Goal: Transaction & Acquisition: Book appointment/travel/reservation

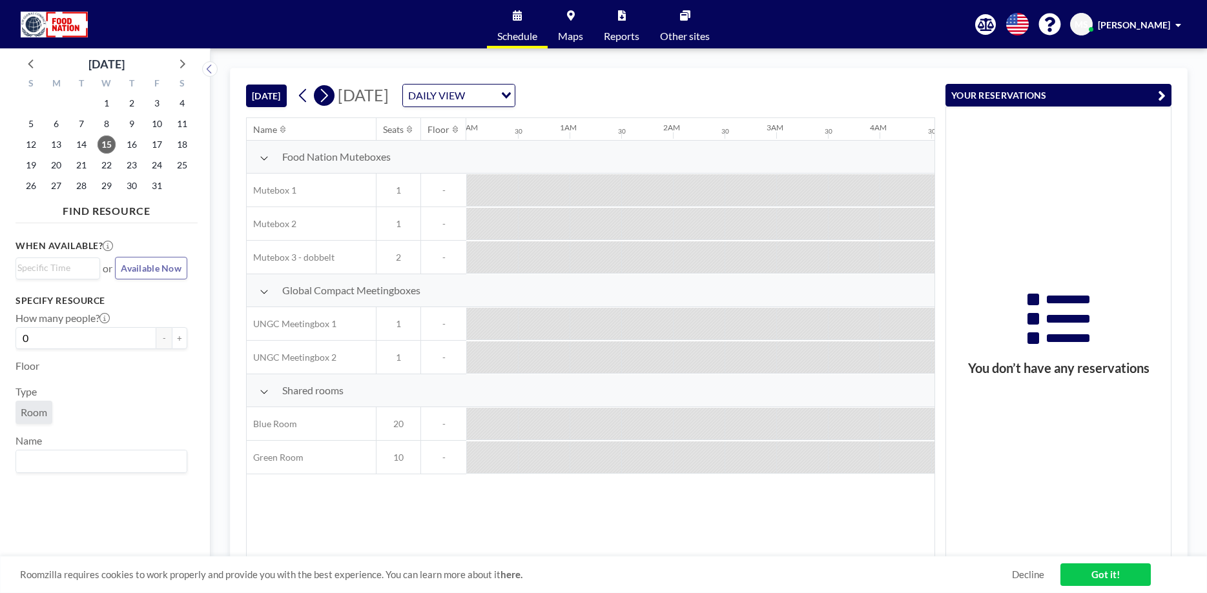
click at [325, 98] on icon at bounding box center [324, 95] width 12 height 19
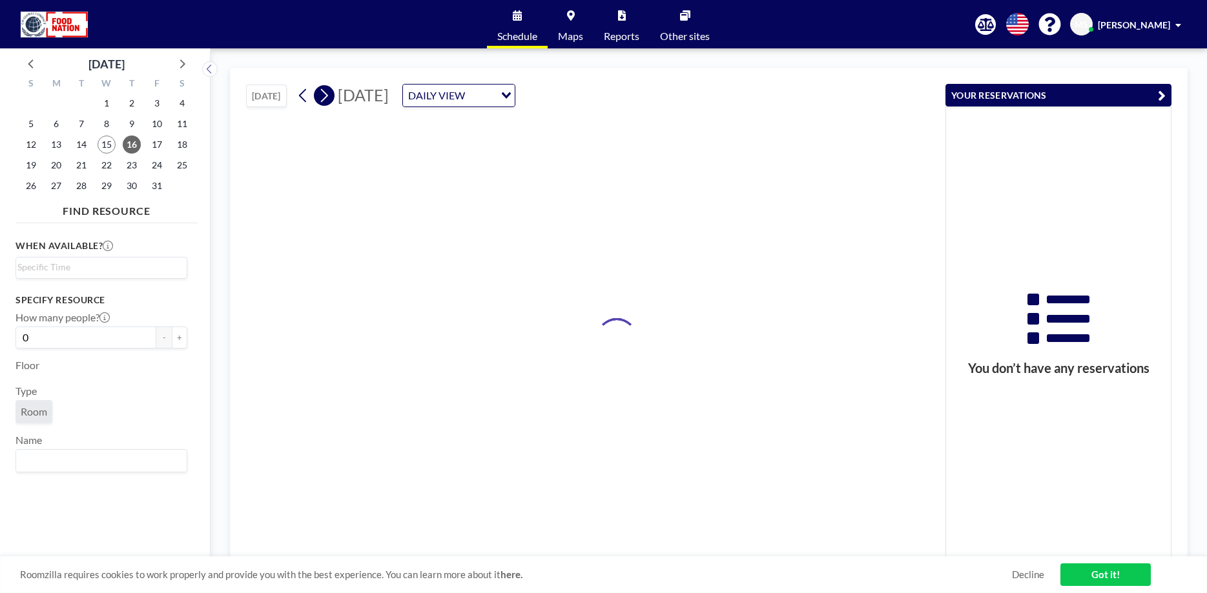
click at [325, 94] on icon at bounding box center [324, 95] width 12 height 19
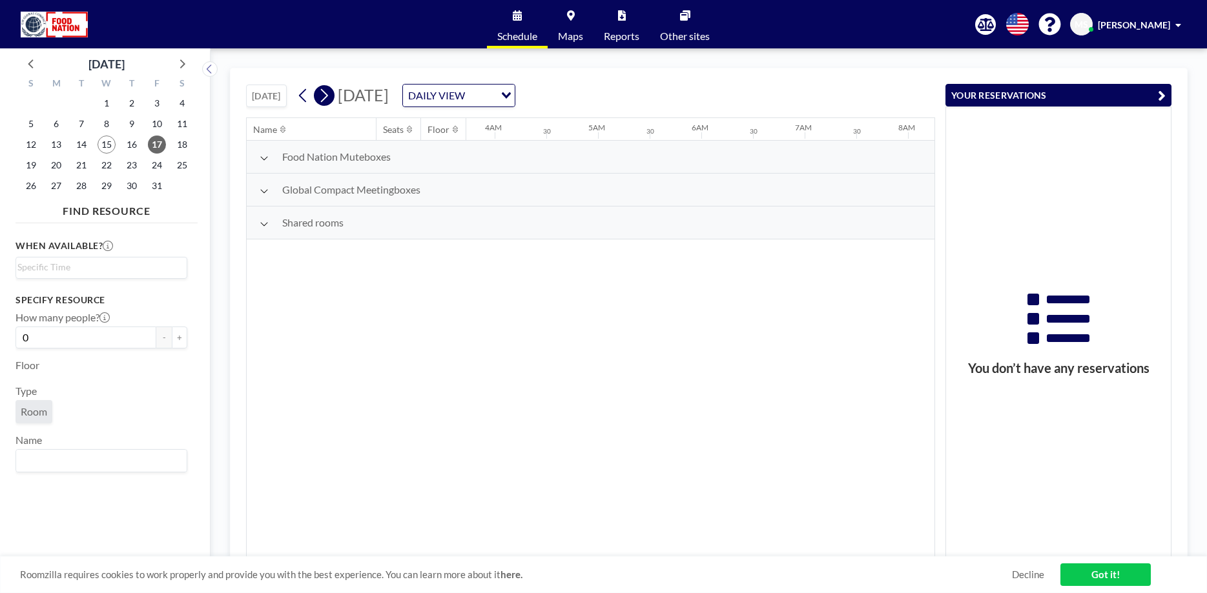
click at [326, 96] on icon at bounding box center [324, 95] width 12 height 19
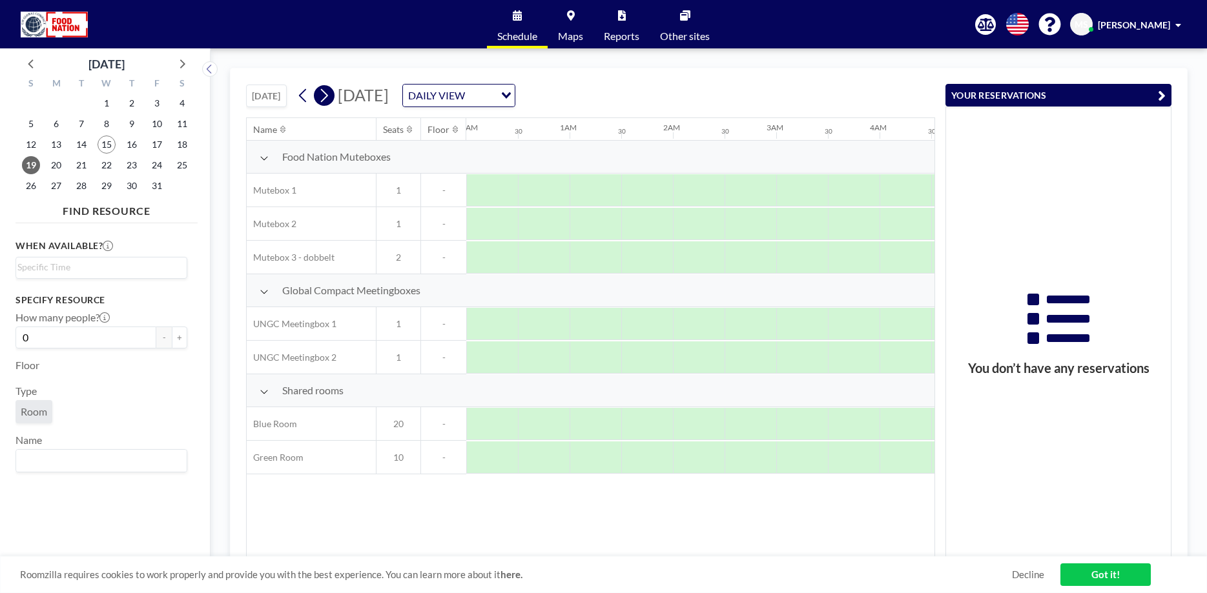
click at [326, 96] on icon at bounding box center [324, 95] width 12 height 19
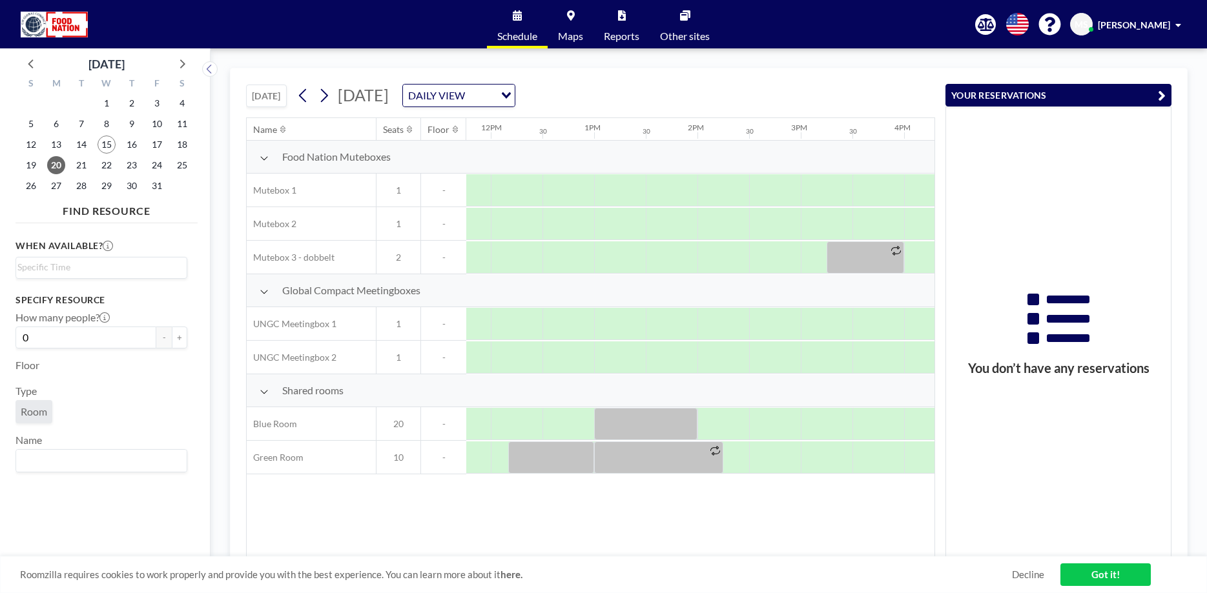
scroll to position [0, 1275]
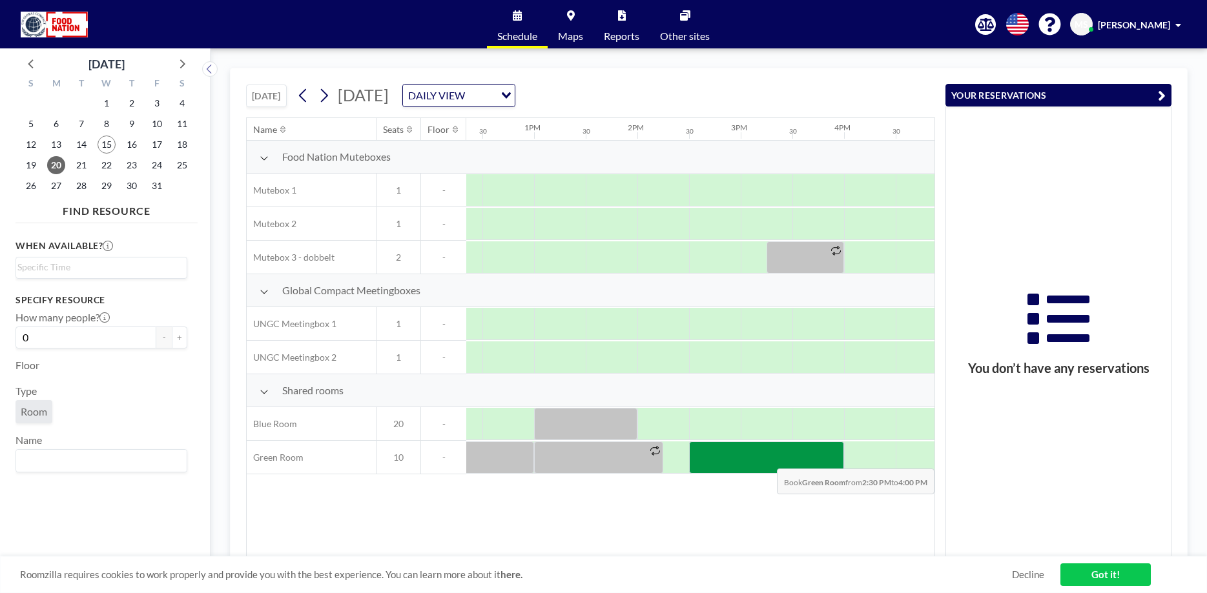
drag, startPoint x: 721, startPoint y: 458, endPoint x: 821, endPoint y: 459, distance: 100.7
click at [821, 459] on div at bounding box center [766, 458] width 155 height 32
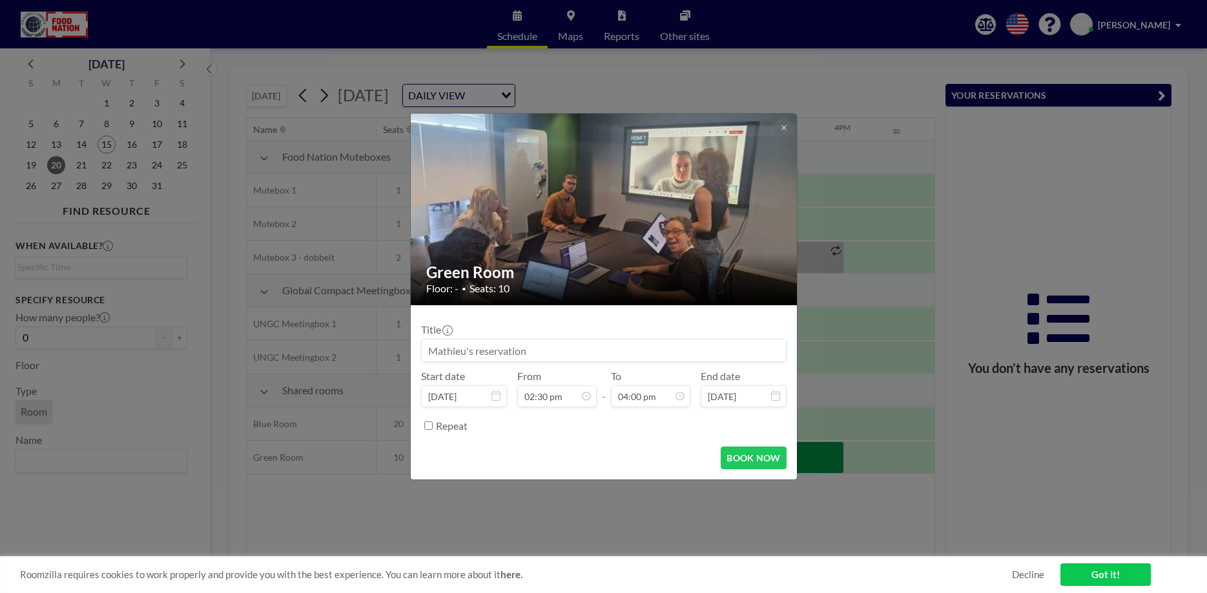
click at [593, 349] on input at bounding box center [604, 351] width 364 height 22
type input "U"
type input "WENA RNC"
click at [740, 460] on button "BOOK NOW" at bounding box center [753, 458] width 65 height 23
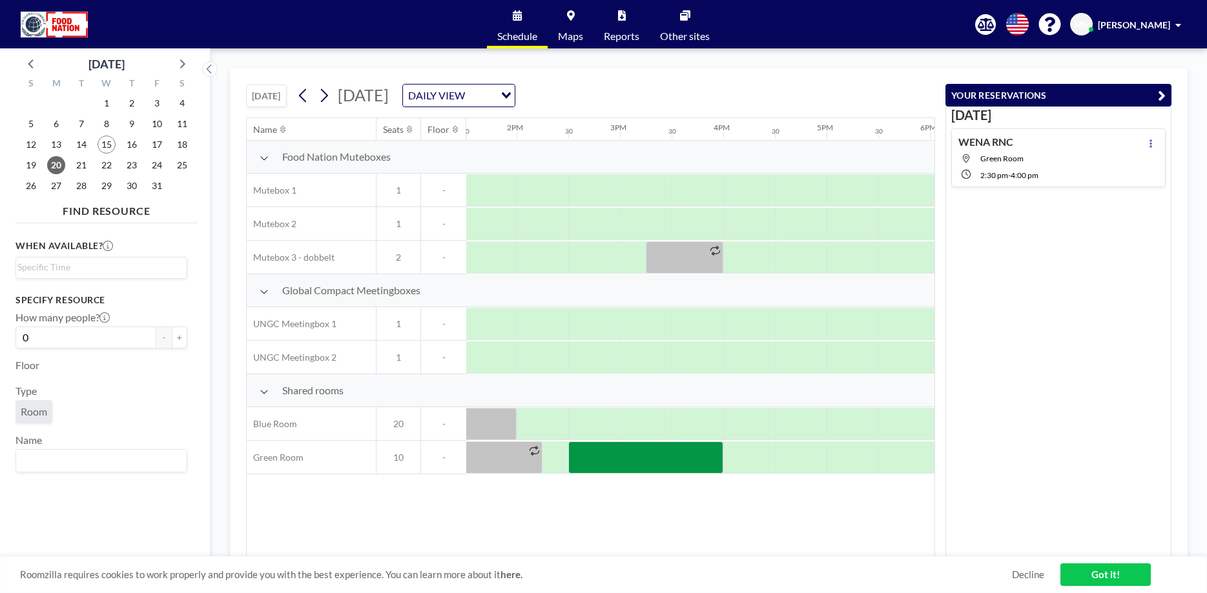
scroll to position [0, 1403]
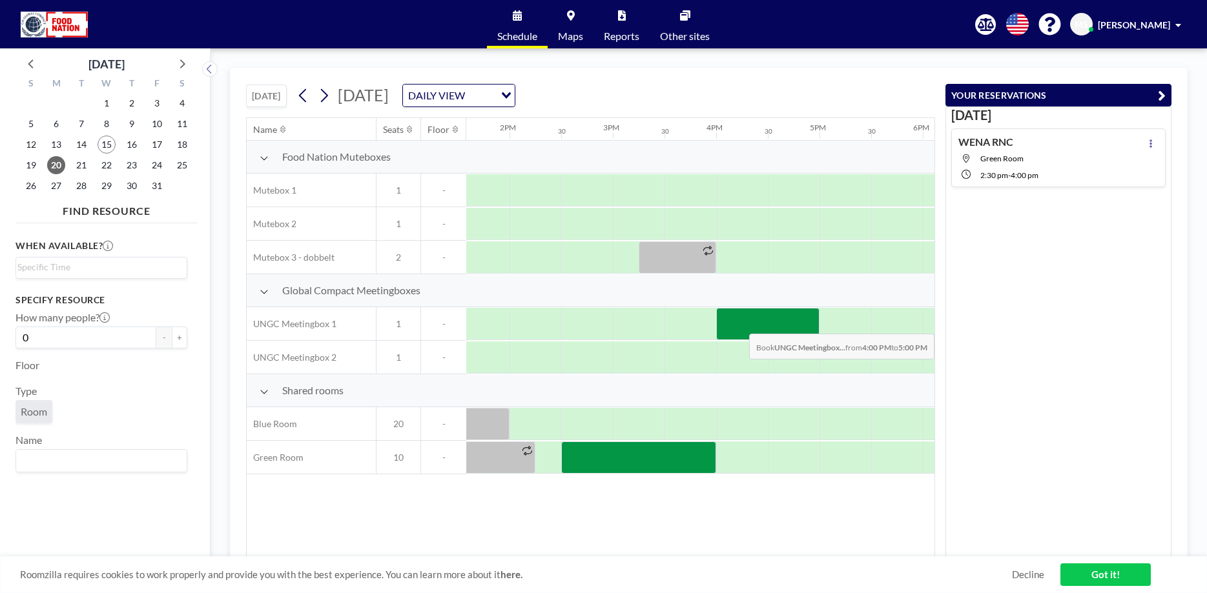
drag, startPoint x: 745, startPoint y: 325, endPoint x: 787, endPoint y: 324, distance: 42.0
click at [787, 324] on div at bounding box center [767, 324] width 103 height 32
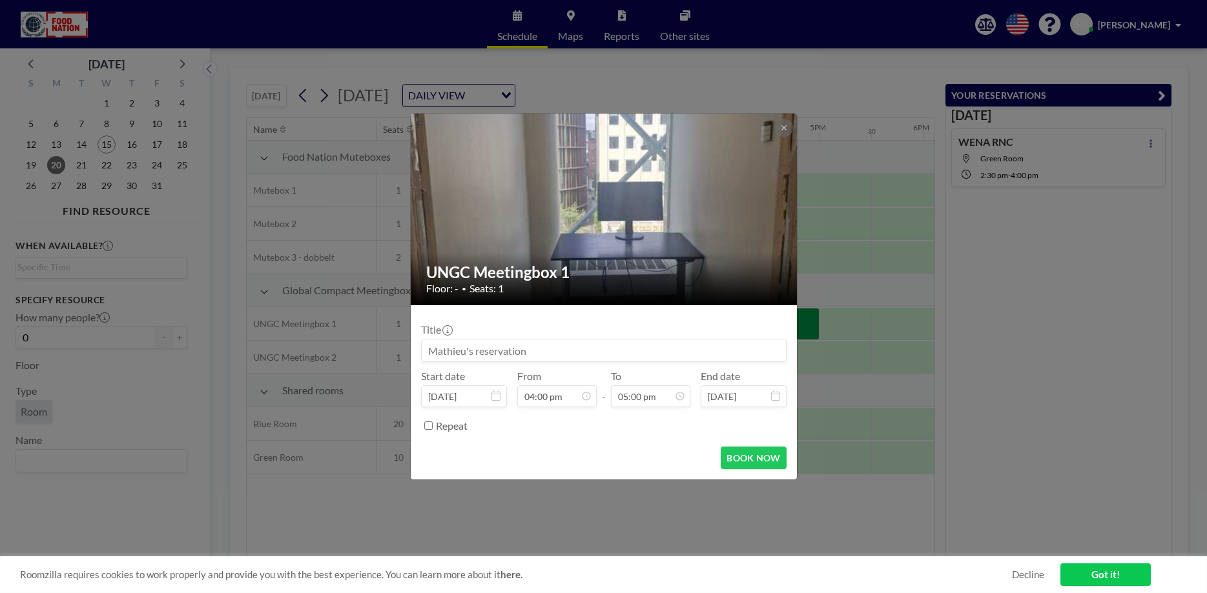
click at [668, 351] on input at bounding box center [604, 351] width 364 height 22
click at [748, 461] on button "BOOK NOW" at bounding box center [753, 458] width 65 height 23
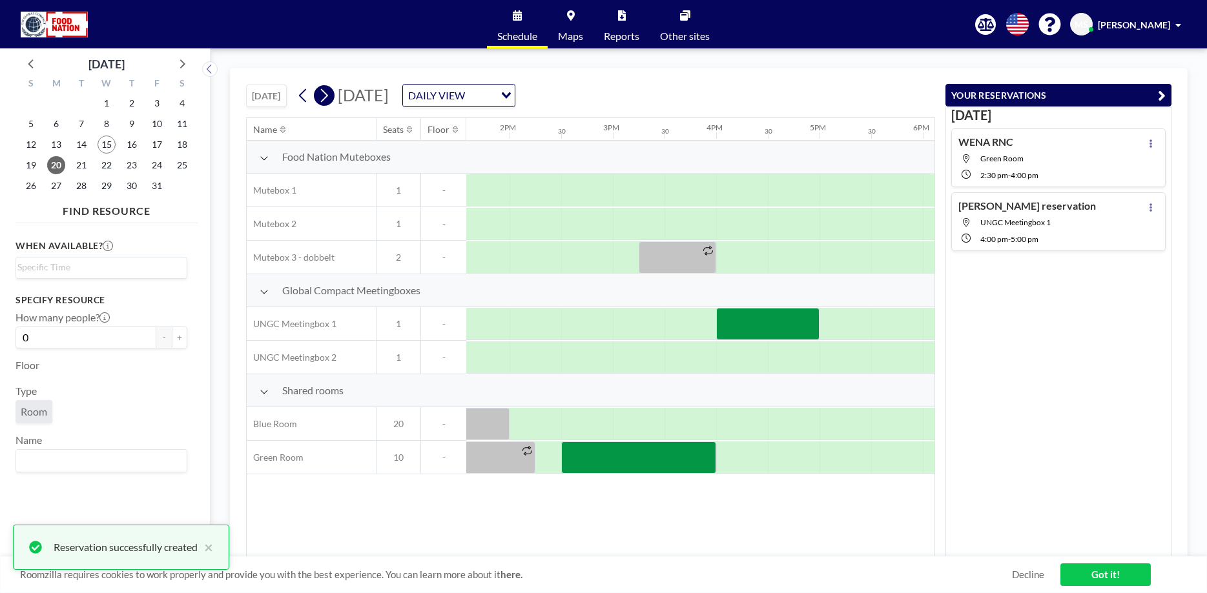
click at [325, 96] on icon at bounding box center [324, 95] width 12 height 19
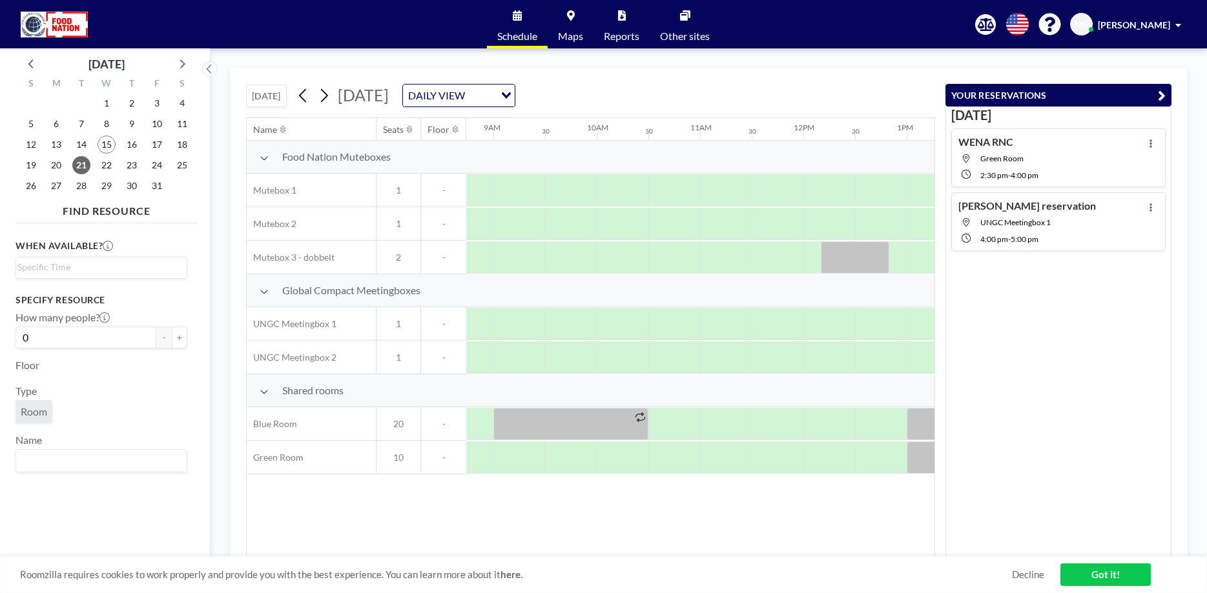
scroll to position [0, 883]
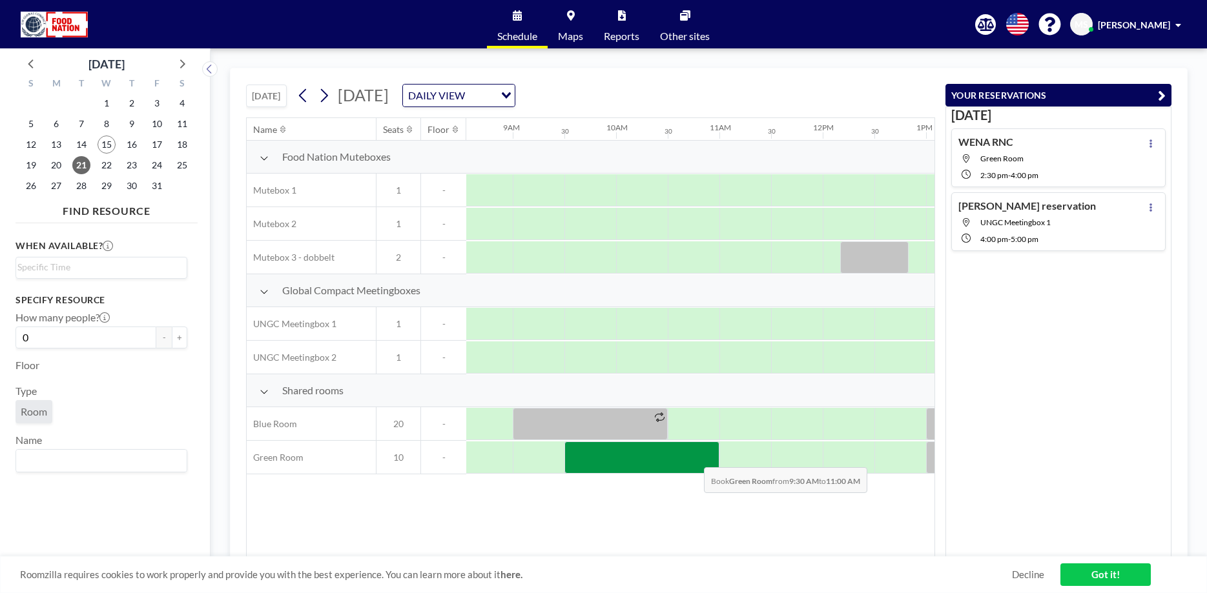
drag, startPoint x: 582, startPoint y: 458, endPoint x: 693, endPoint y: 458, distance: 111.7
click at [693, 458] on div at bounding box center [641, 458] width 155 height 32
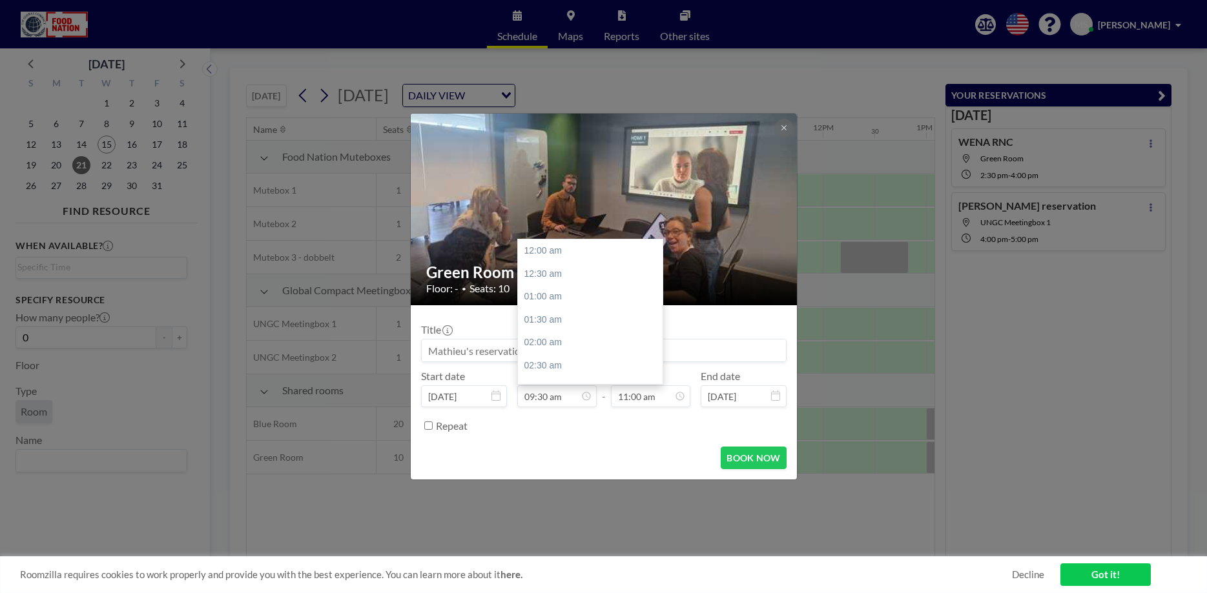
scroll to position [436, 0]
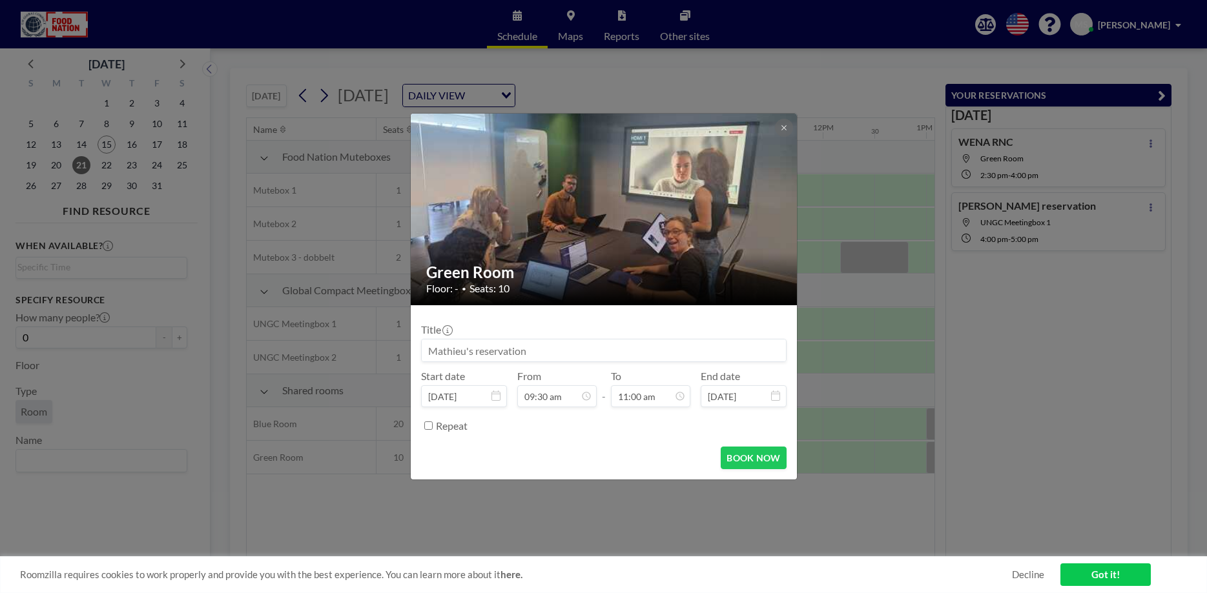
click at [557, 356] on input at bounding box center [604, 351] width 364 height 22
type input "WENA Hub"
click at [741, 461] on button "BOOK NOW" at bounding box center [753, 458] width 65 height 23
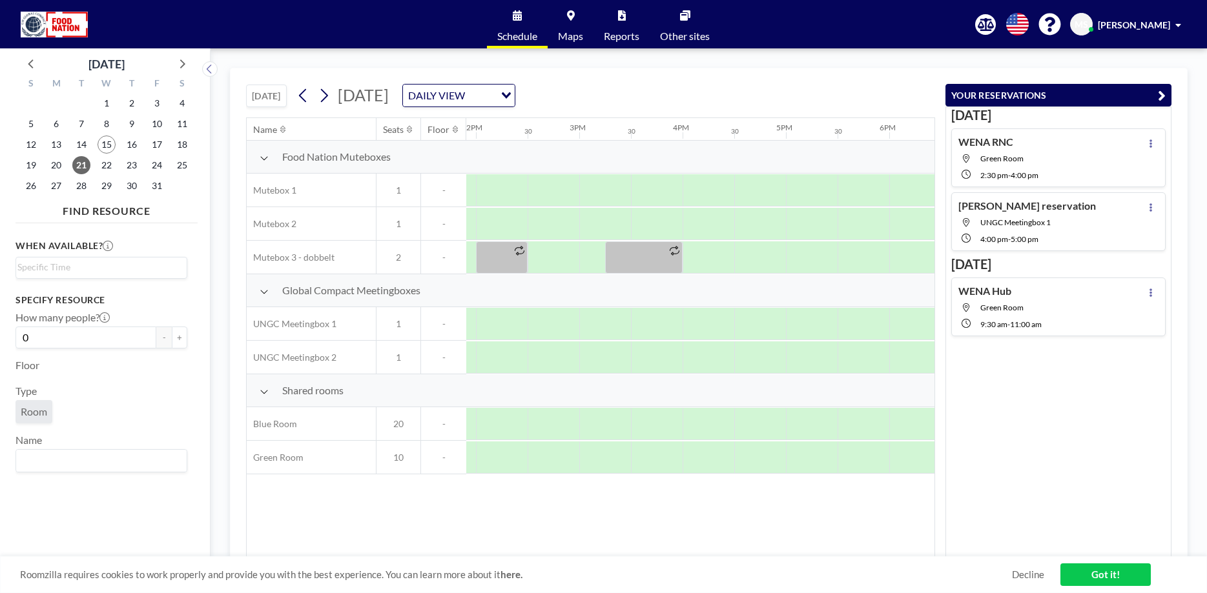
scroll to position [0, 1446]
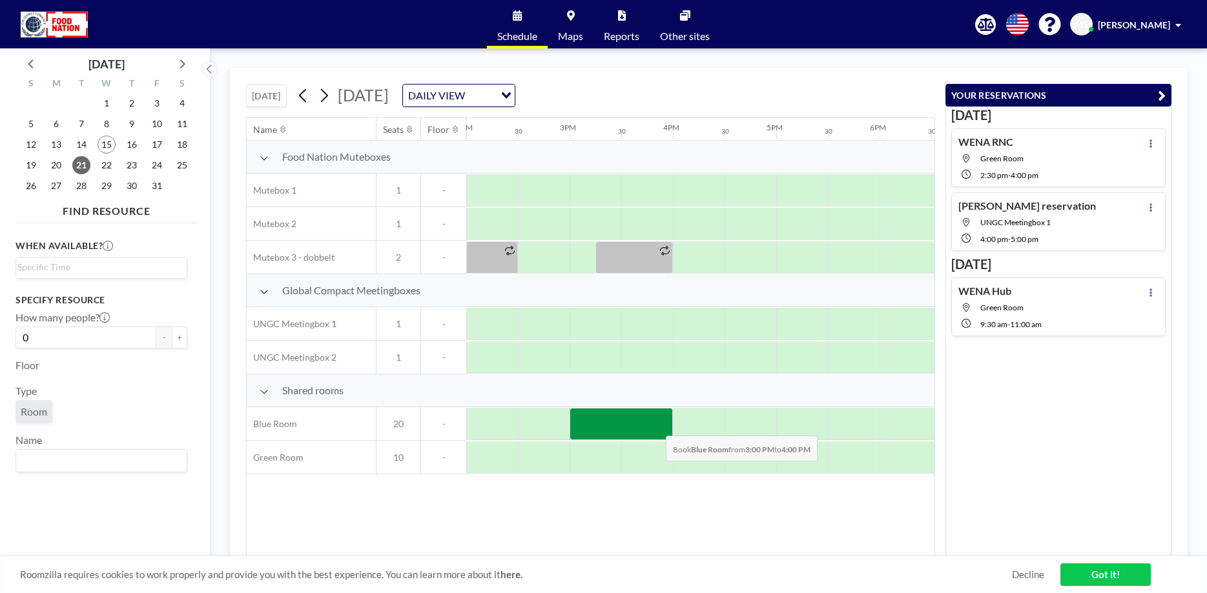
drag, startPoint x: 589, startPoint y: 423, endPoint x: 655, endPoint y: 426, distance: 65.9
click at [655, 426] on div at bounding box center [620, 424] width 103 height 32
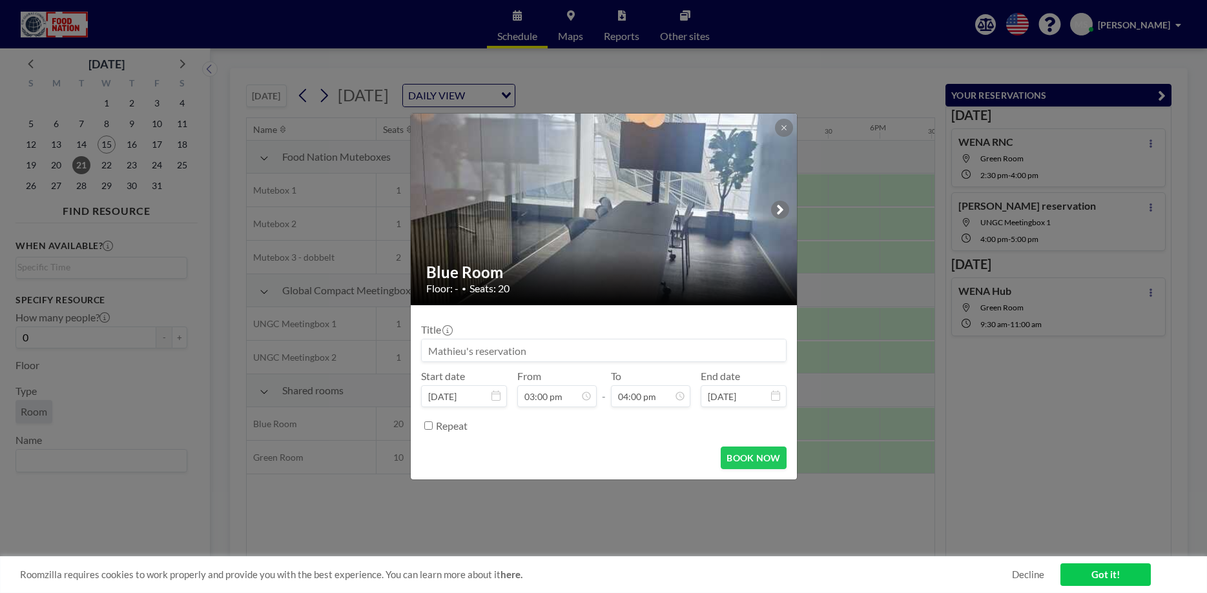
click at [540, 357] on input at bounding box center [604, 351] width 364 height 22
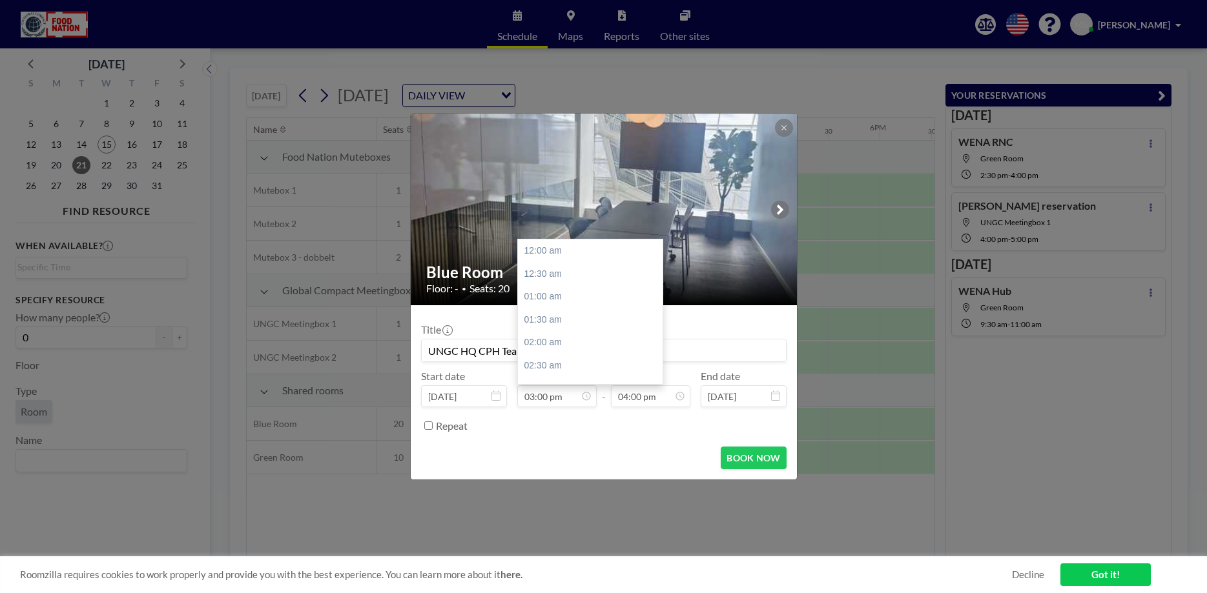
scroll to position [690, 0]
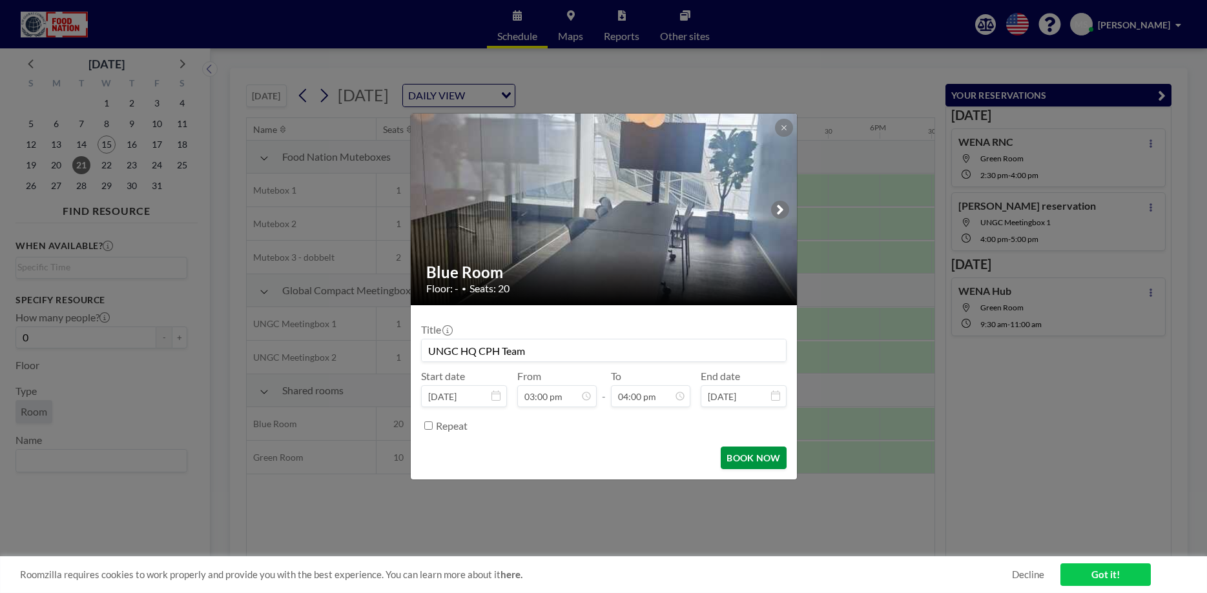
type input "UNGC HQ CPH Team"
click at [744, 459] on button "BOOK NOW" at bounding box center [753, 458] width 65 height 23
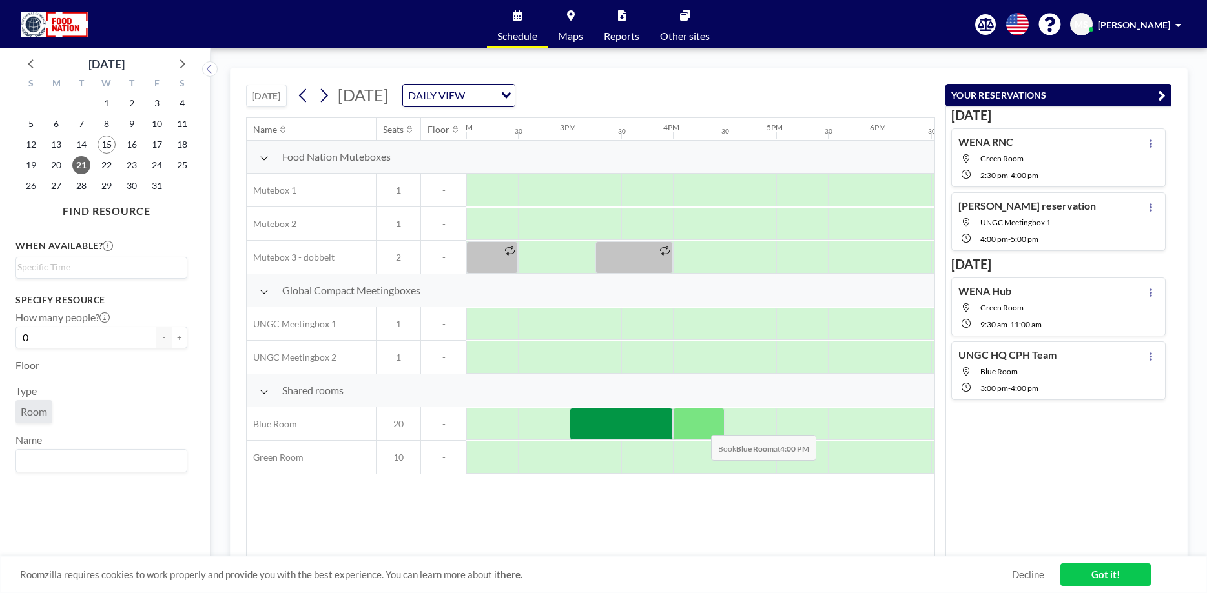
click at [701, 425] on div at bounding box center [699, 424] width 52 height 32
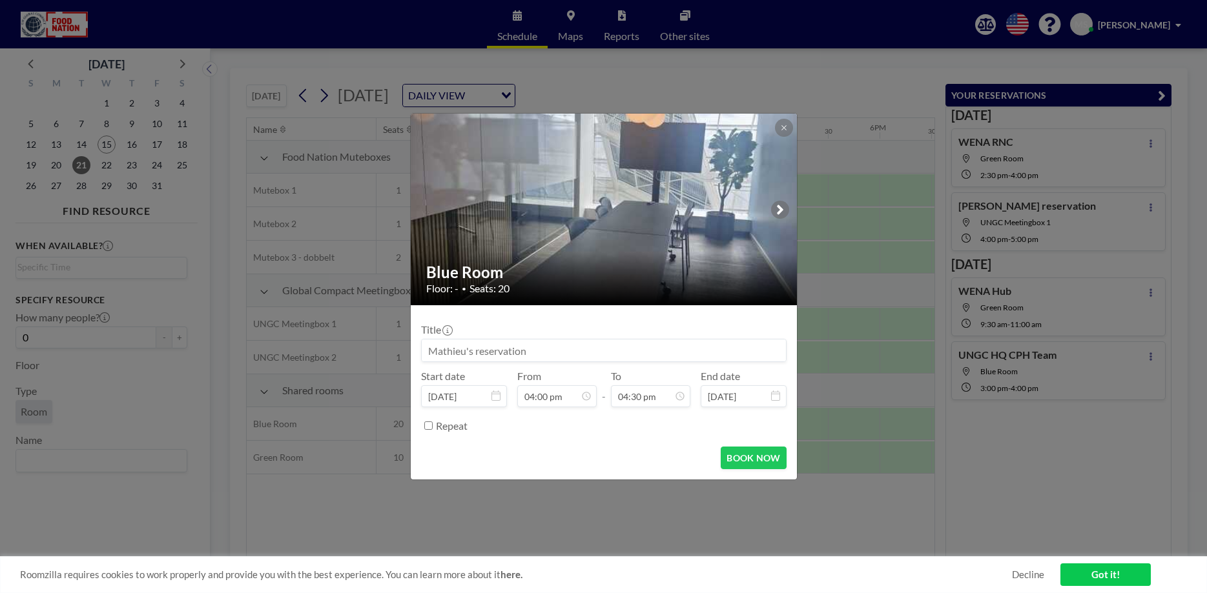
scroll to position [759, 0]
click at [614, 354] on input at bounding box center [604, 351] width 364 height 22
drag, startPoint x: 527, startPoint y: 357, endPoint x: 538, endPoint y: 358, distance: 11.6
click at [531, 358] on input "Mathieu & Griet w/ MArketing HQ" at bounding box center [604, 351] width 364 height 22
click at [589, 353] on input "[PERSON_NAME] & Griet w/ Marketing HQ" at bounding box center [604, 351] width 364 height 22
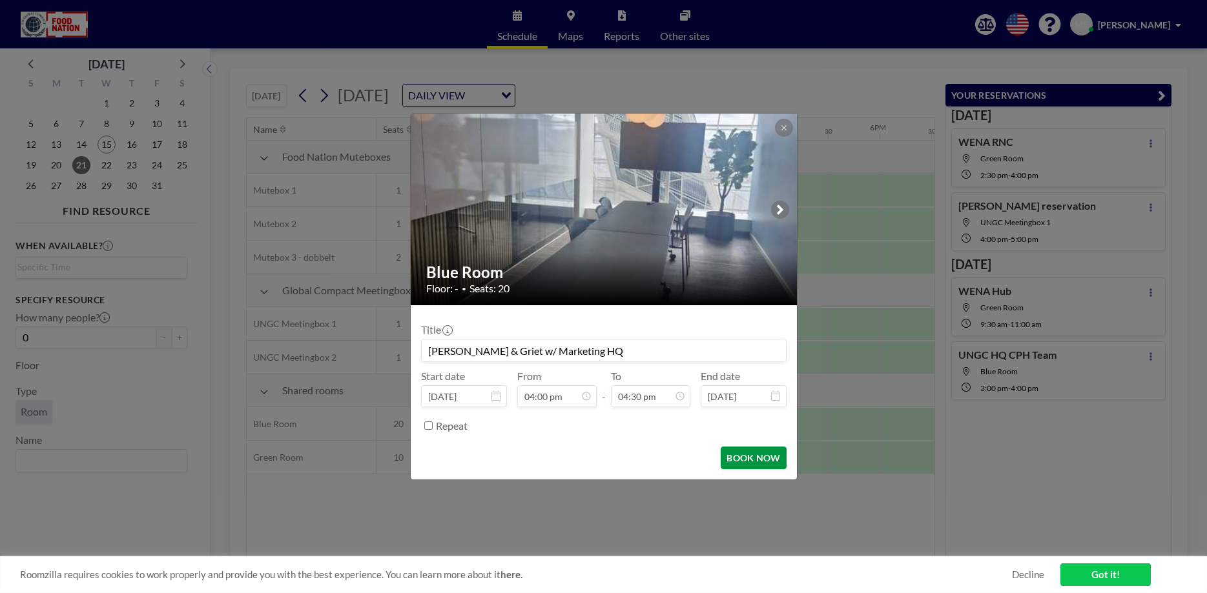
type input "[PERSON_NAME] & Griet w/ Marketing HQ"
click at [762, 461] on button "BOOK NOW" at bounding box center [753, 458] width 65 height 23
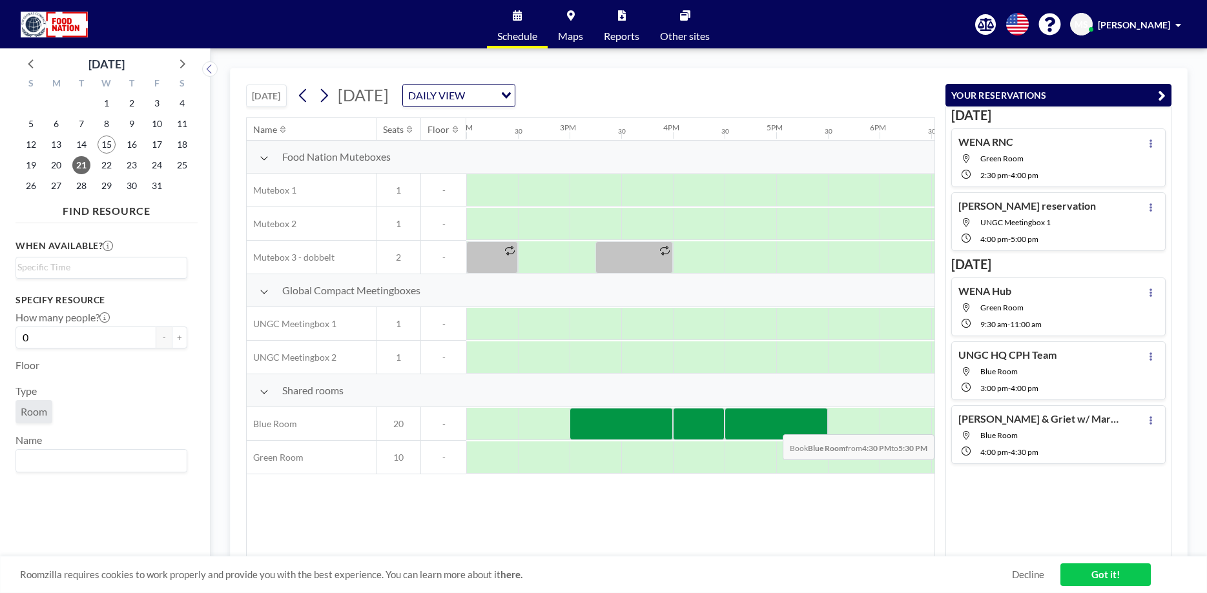
drag, startPoint x: 759, startPoint y: 421, endPoint x: 810, endPoint y: 425, distance: 51.2
click at [810, 425] on div at bounding box center [775, 424] width 103 height 32
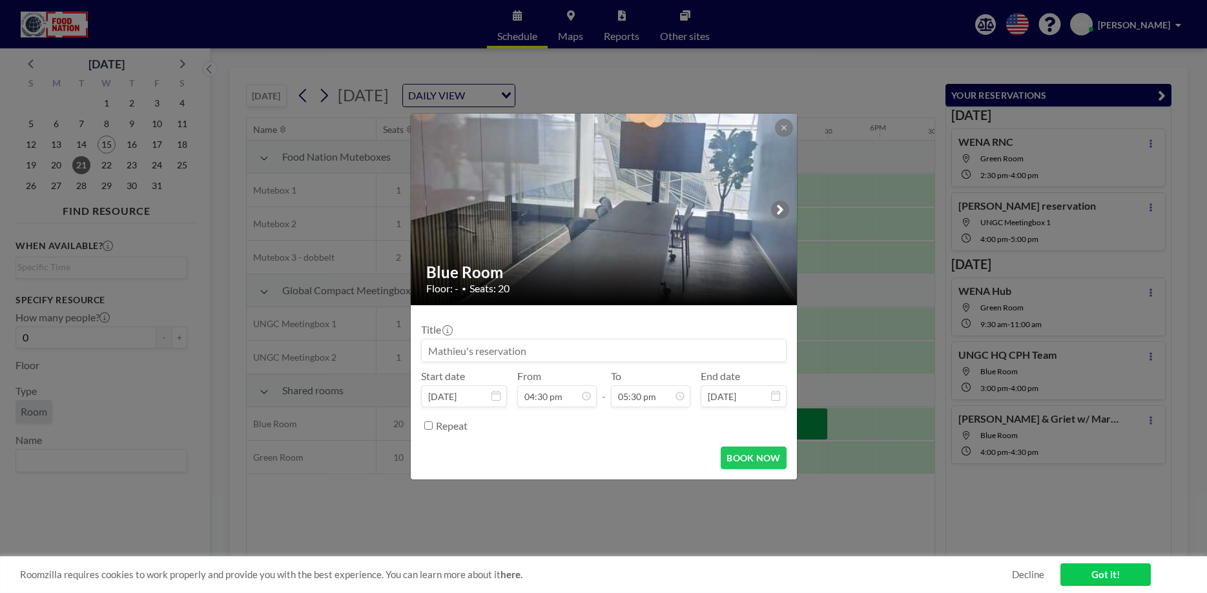
click at [556, 354] on input at bounding box center [604, 351] width 364 height 22
type input "UNGC Get Connected"
click at [759, 462] on button "BOOK NOW" at bounding box center [753, 458] width 65 height 23
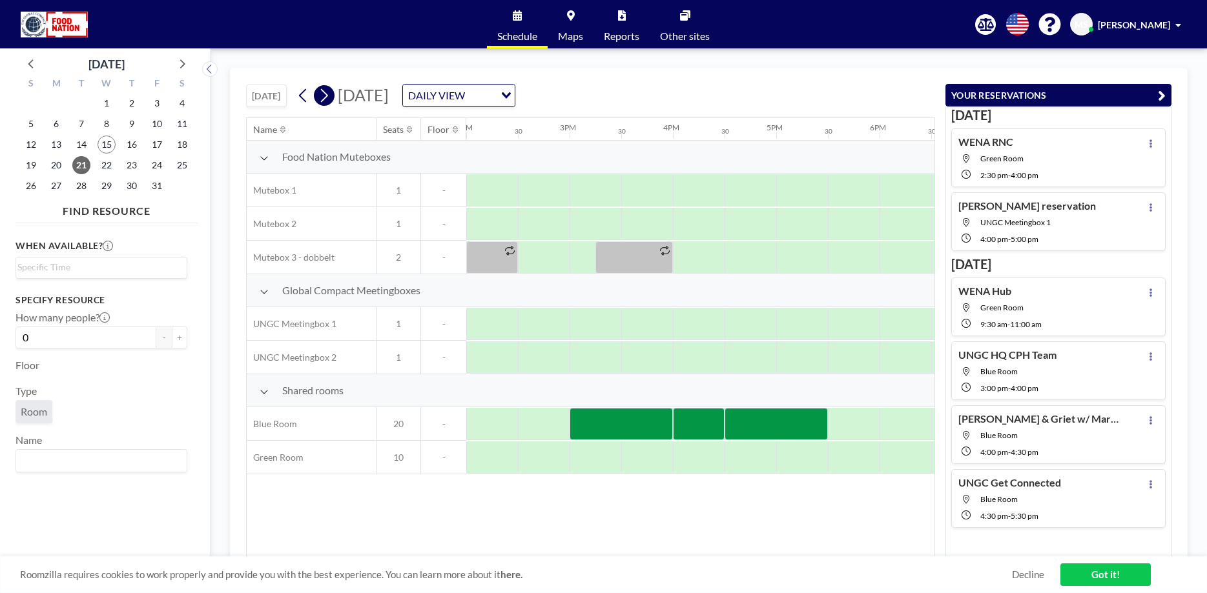
click at [325, 96] on icon at bounding box center [324, 95] width 12 height 19
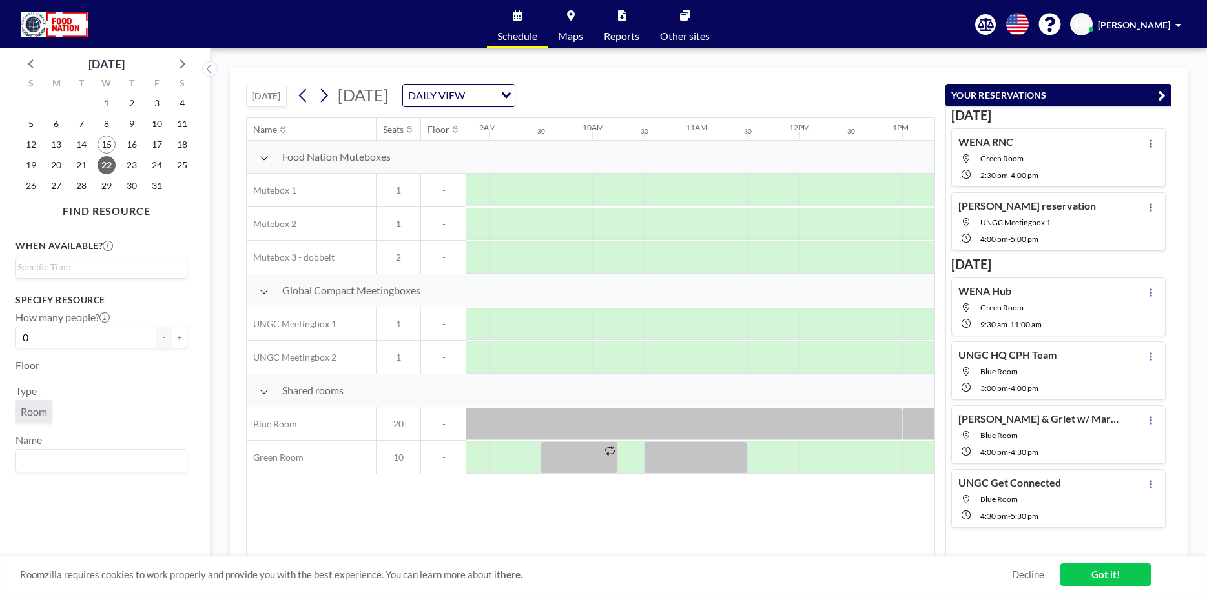
scroll to position [0, 912]
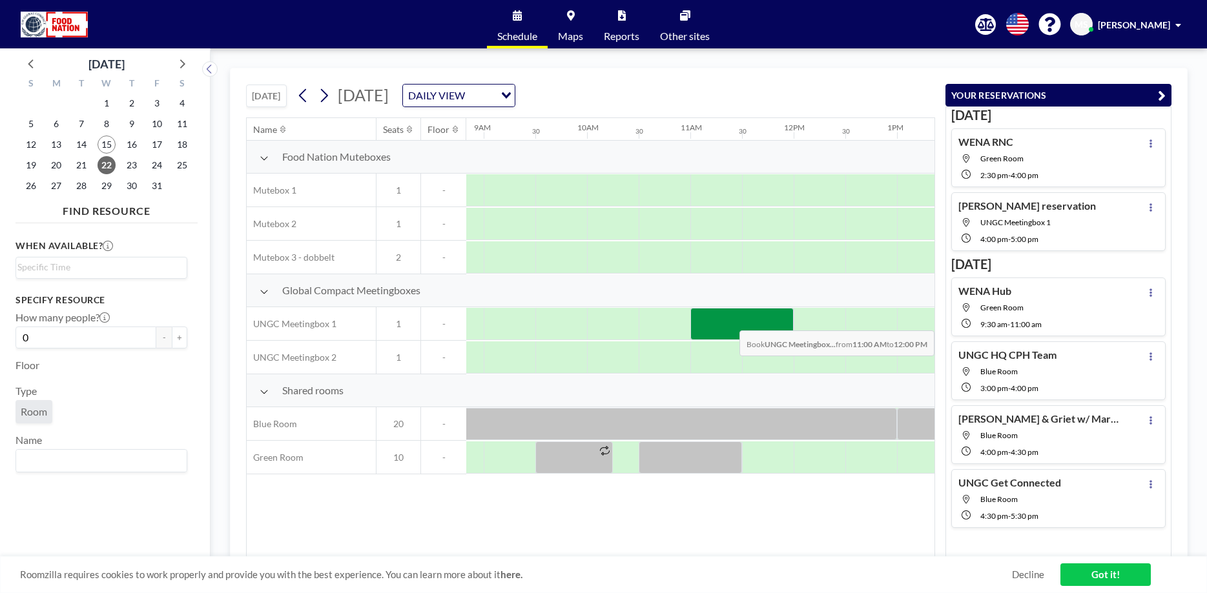
drag, startPoint x: 717, startPoint y: 322, endPoint x: 770, endPoint y: 321, distance: 52.3
click at [770, 321] on div at bounding box center [741, 324] width 103 height 32
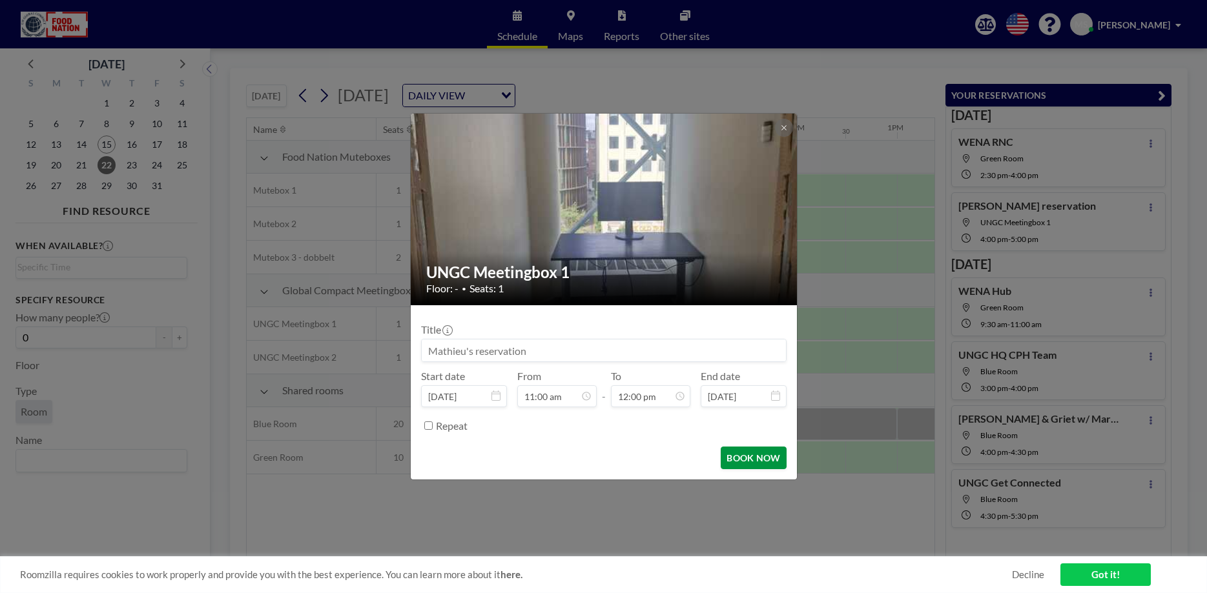
click at [761, 458] on button "BOOK NOW" at bounding box center [753, 458] width 65 height 23
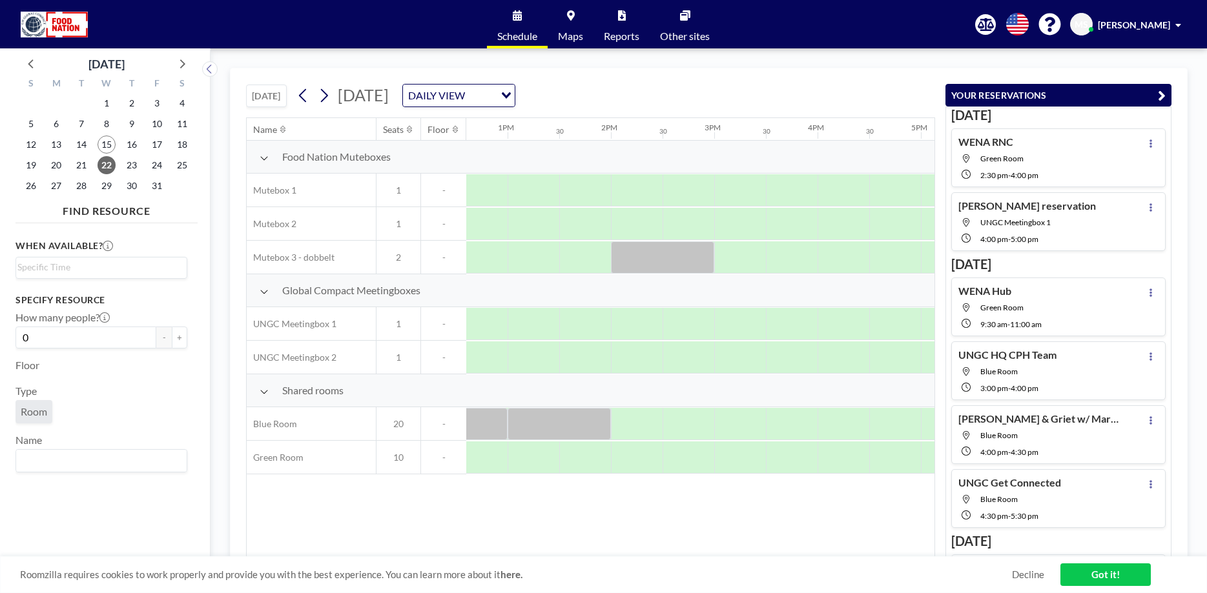
scroll to position [0, 1321]
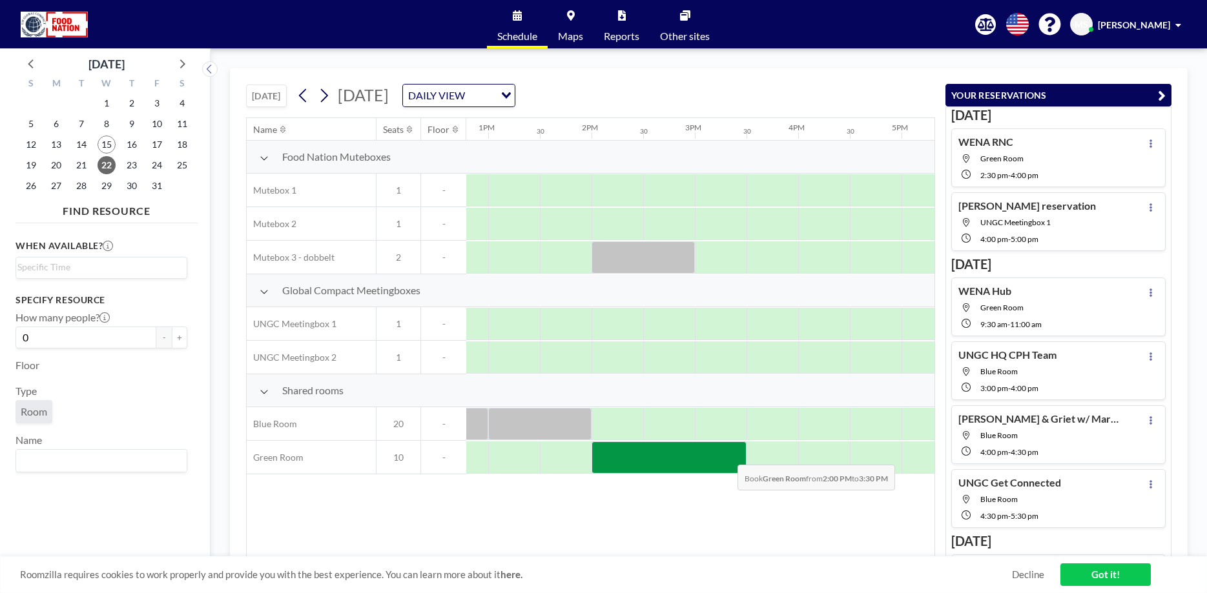
drag, startPoint x: 615, startPoint y: 453, endPoint x: 727, endPoint y: 455, distance: 112.4
click at [727, 455] on div at bounding box center [668, 458] width 155 height 32
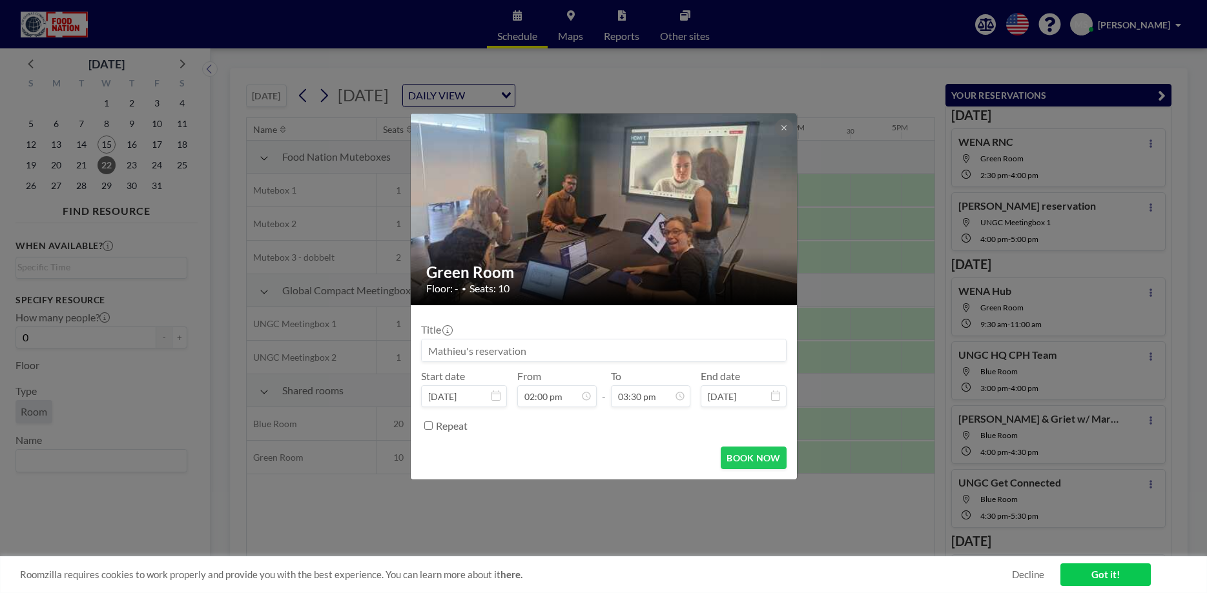
click at [539, 354] on input at bounding box center [604, 351] width 364 height 22
drag, startPoint x: 502, startPoint y: 354, endPoint x: 518, endPoint y: 355, distance: 15.5
click at [502, 354] on input "Global Ops TeamMeeting" at bounding box center [604, 351] width 364 height 22
click at [558, 354] on input "Global Ops Team Meeting" at bounding box center [604, 351] width 364 height 22
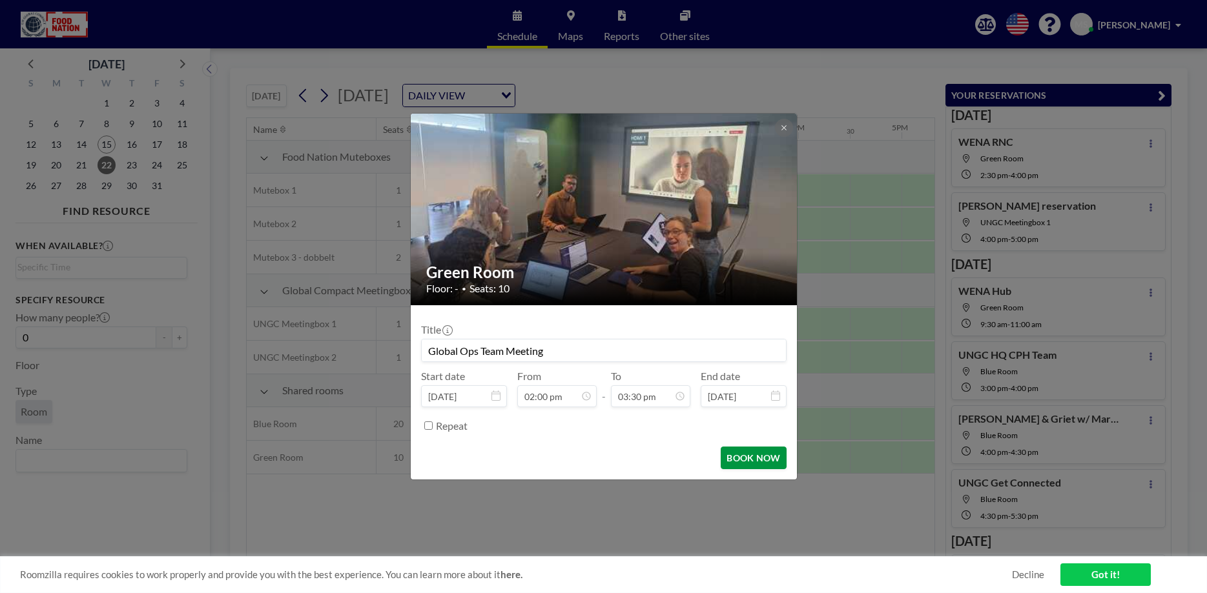
type input "Global Ops Team Meeting"
click at [751, 458] on button "BOOK NOW" at bounding box center [753, 458] width 65 height 23
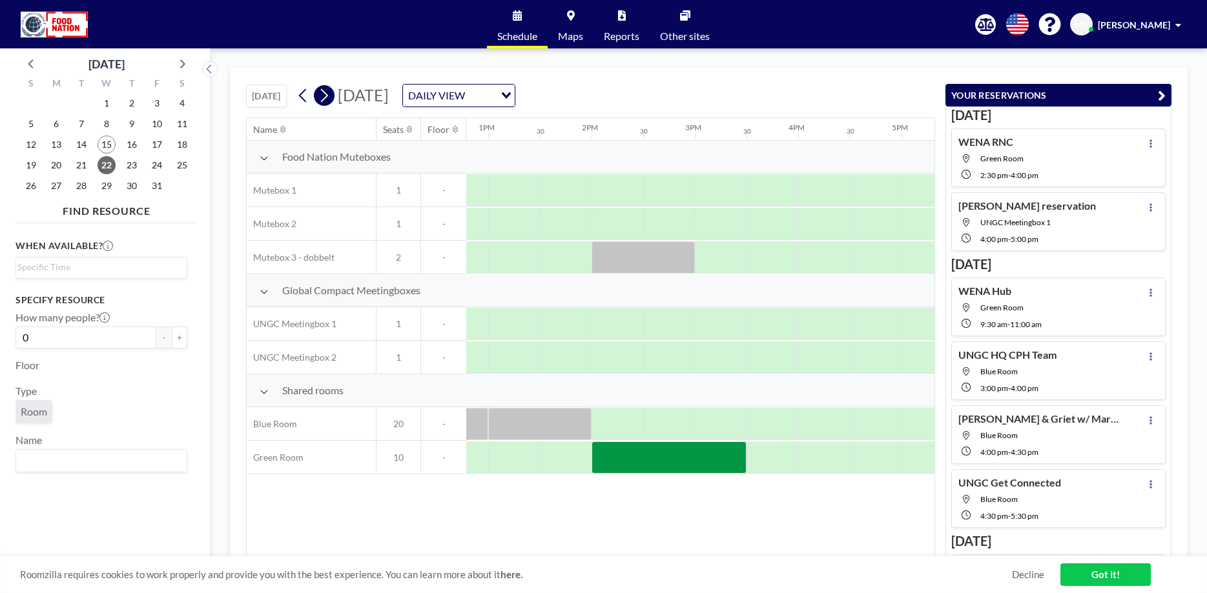
click at [330, 98] on icon at bounding box center [324, 95] width 12 height 19
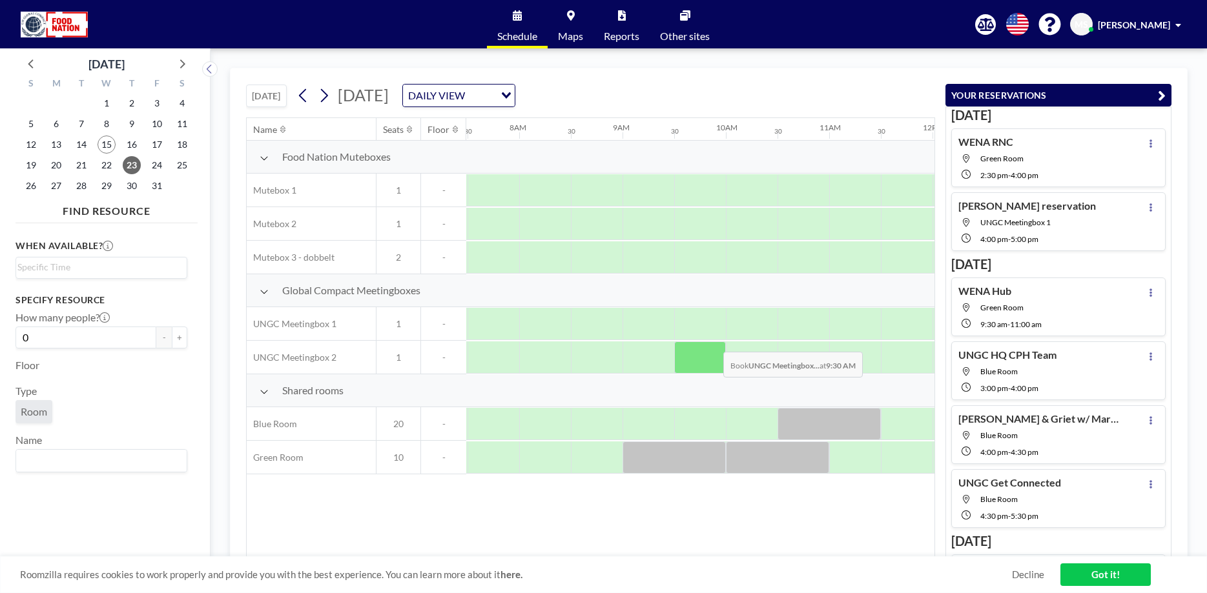
scroll to position [0, 775]
